Goal: Task Accomplishment & Management: Manage account settings

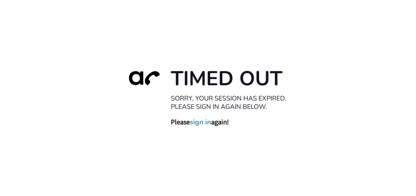
click at [200, 120] on link "sign in" at bounding box center [200, 122] width 21 height 9
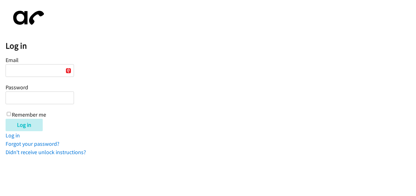
click at [28, 72] on input "Email" at bounding box center [40, 70] width 68 height 13
type input "[PERSON_NAME][EMAIL_ADDRESS][DOMAIN_NAME]"
click at [6, 119] on input "Log in" at bounding box center [24, 125] width 37 height 12
type input "[PERSON_NAME][EMAIL_ADDRESS][DOMAIN_NAME]"
click at [6, 119] on input "Log in" at bounding box center [24, 125] width 37 height 12
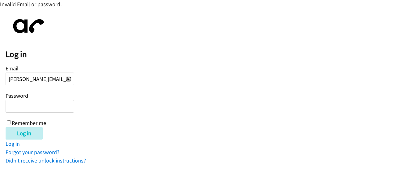
click at [6, 127] on input "Log in" at bounding box center [24, 133] width 37 height 12
click at [41, 151] on link "Forgot your password?" at bounding box center [33, 151] width 54 height 7
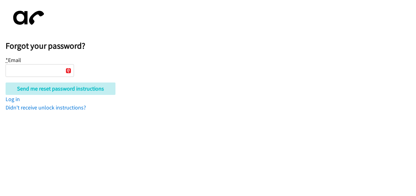
click at [41, 72] on input "* Email" at bounding box center [40, 70] width 68 height 13
type input "joe@bakemeawish.com"
click at [6, 82] on input "Send me reset password instructions" at bounding box center [61, 88] width 110 height 12
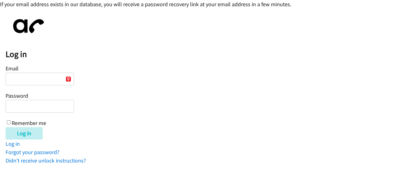
click at [39, 78] on input "Email" at bounding box center [40, 78] width 68 height 13
type input "joe@bakemeawish.com"
click at [6, 127] on input "Log in" at bounding box center [24, 133] width 37 height 12
